Goal: Information Seeking & Learning: Learn about a topic

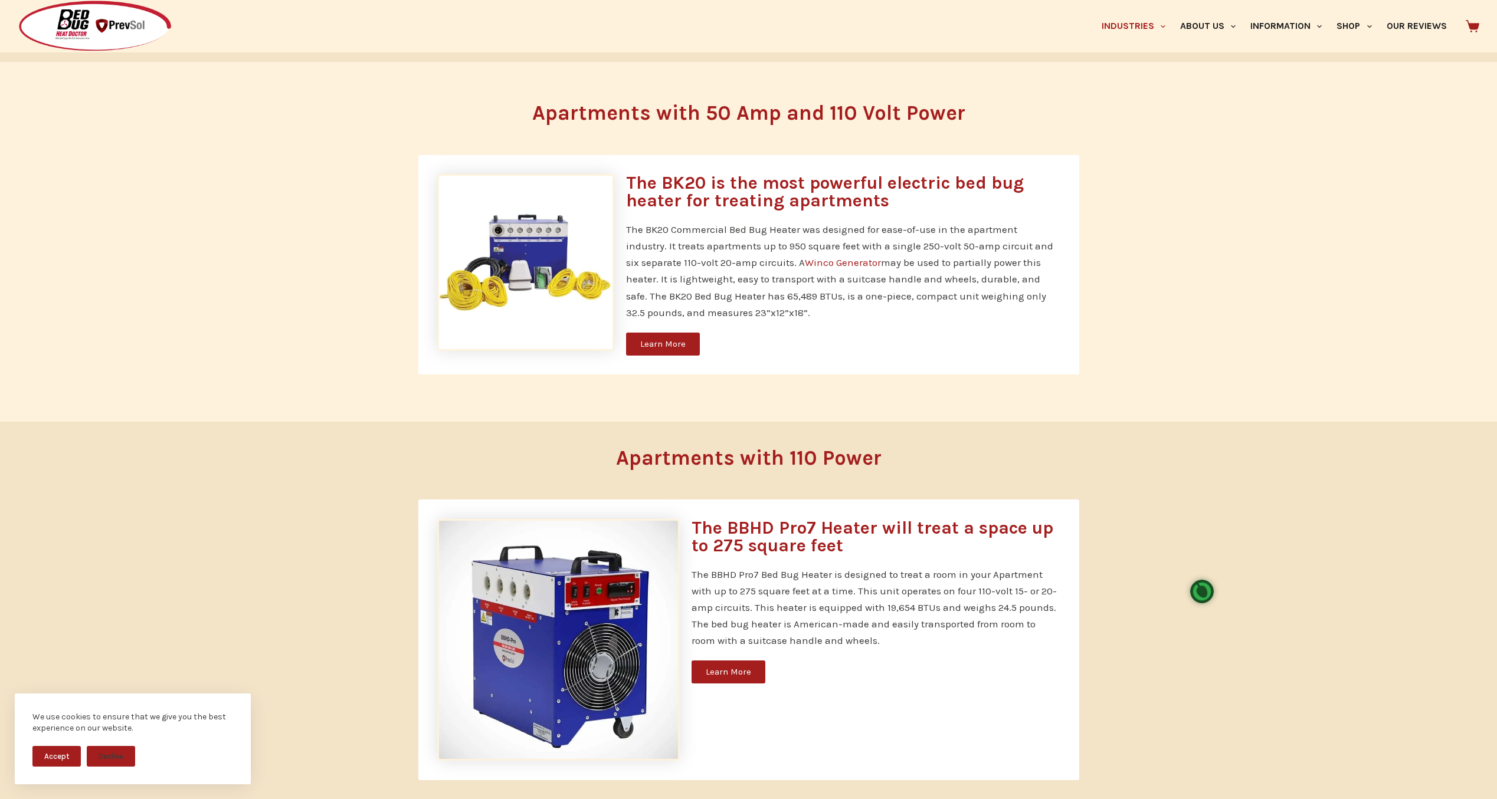
scroll to position [1257, 0]
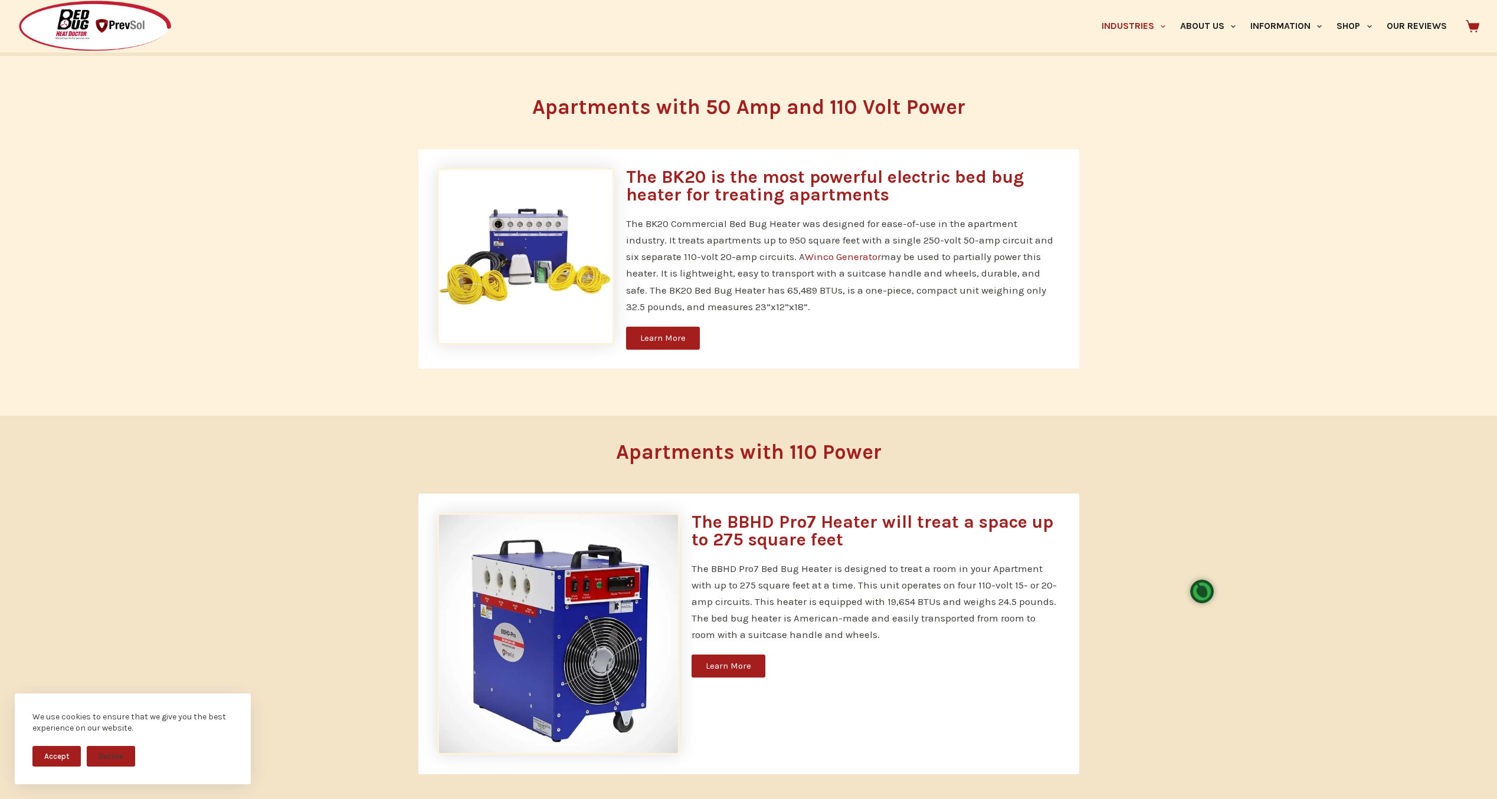
click at [716, 669] on link "Learn More" at bounding box center [729, 666] width 74 height 23
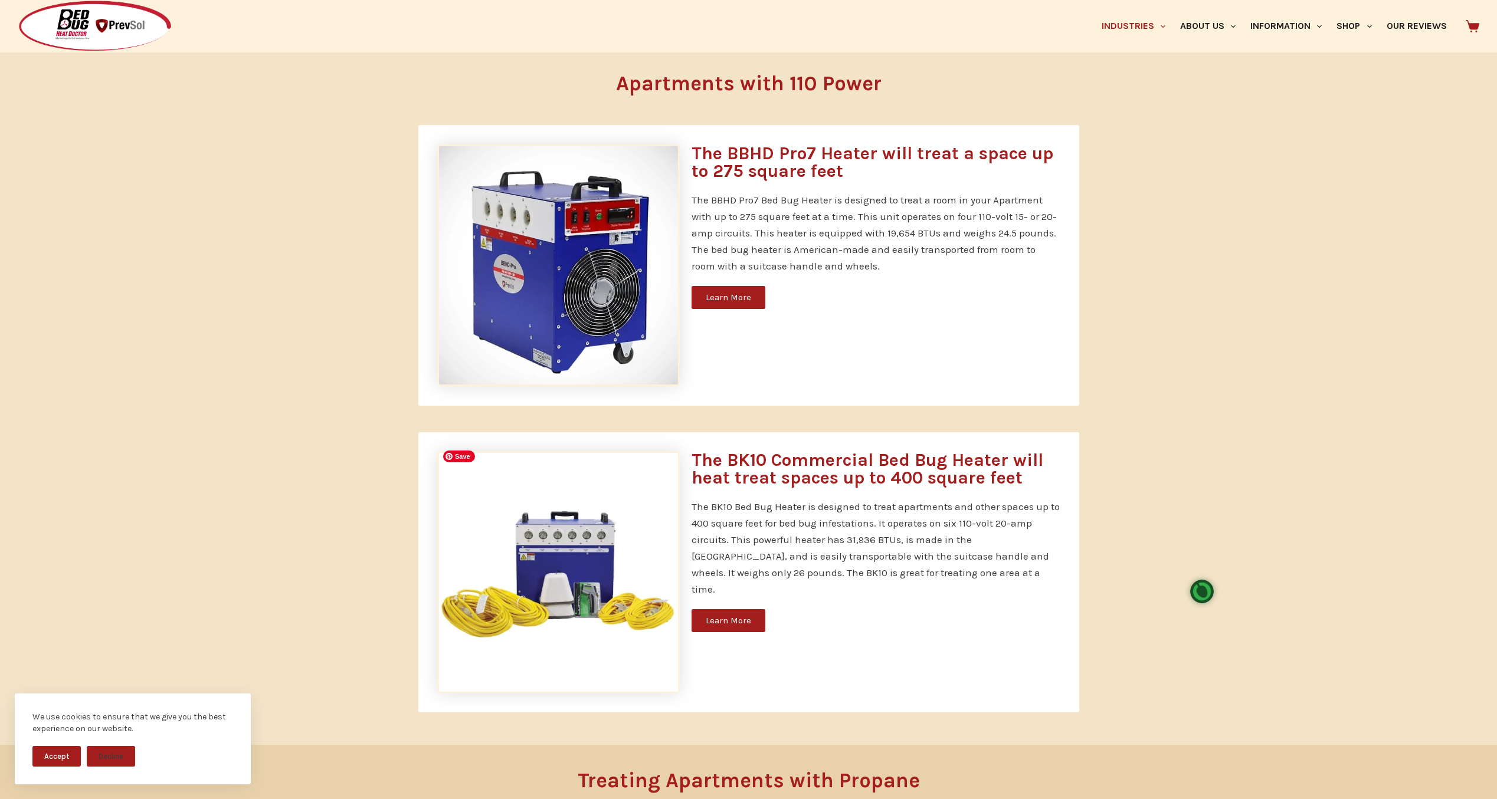
scroll to position [1667, 0]
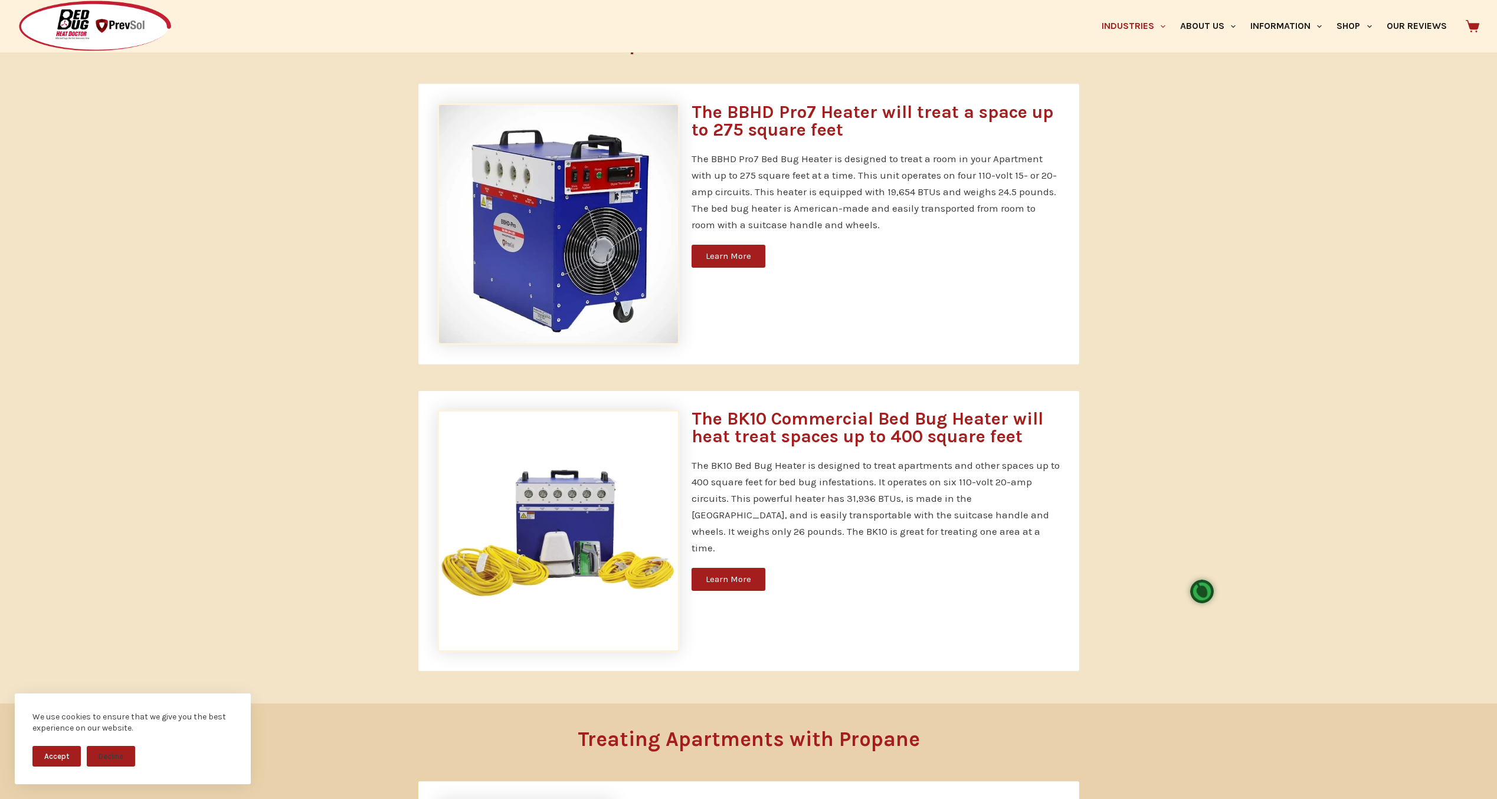
click at [741, 575] on span "Learn More" at bounding box center [728, 579] width 45 height 9
